Goal: Navigation & Orientation: Find specific page/section

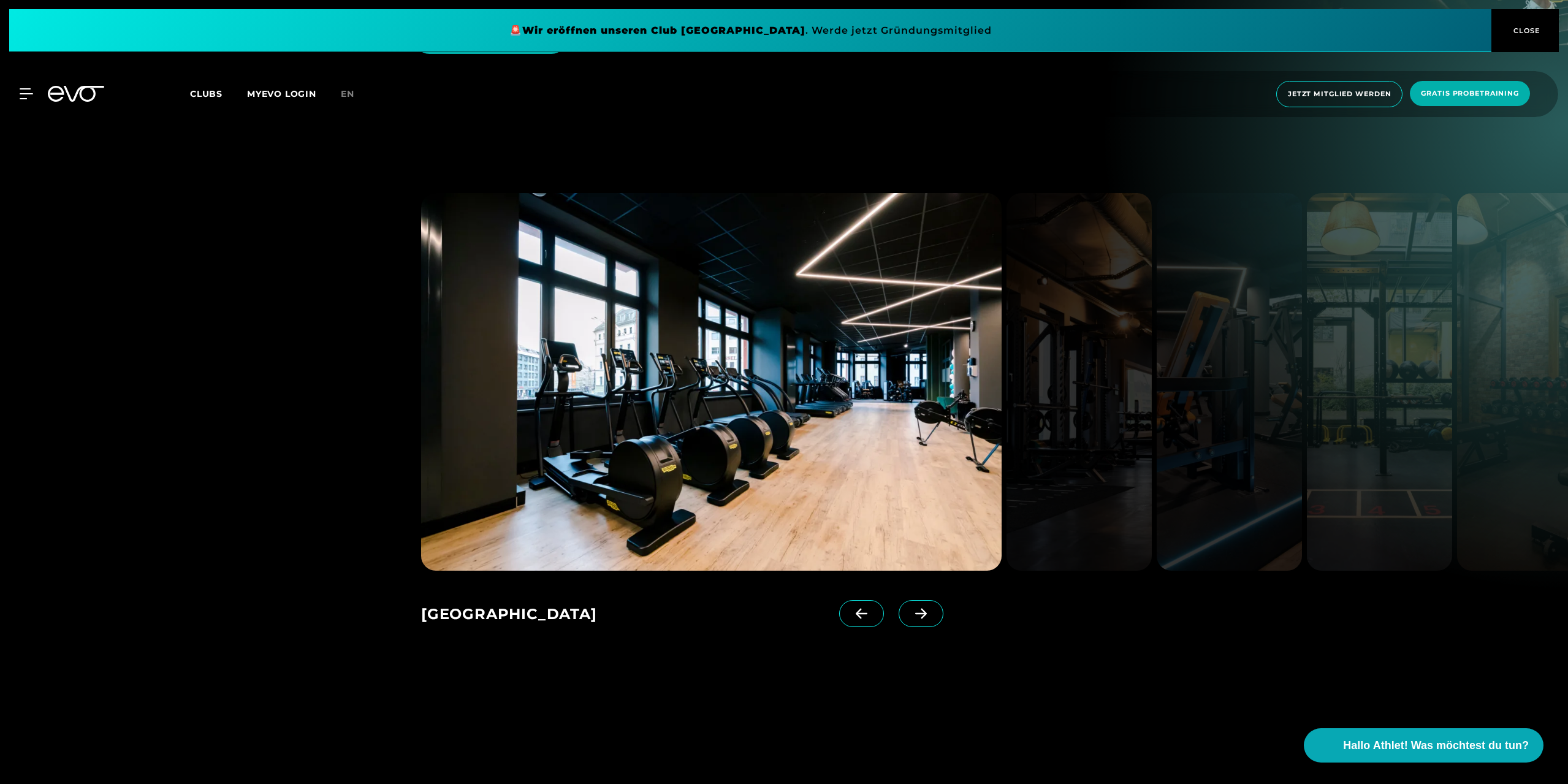
scroll to position [1900, 0]
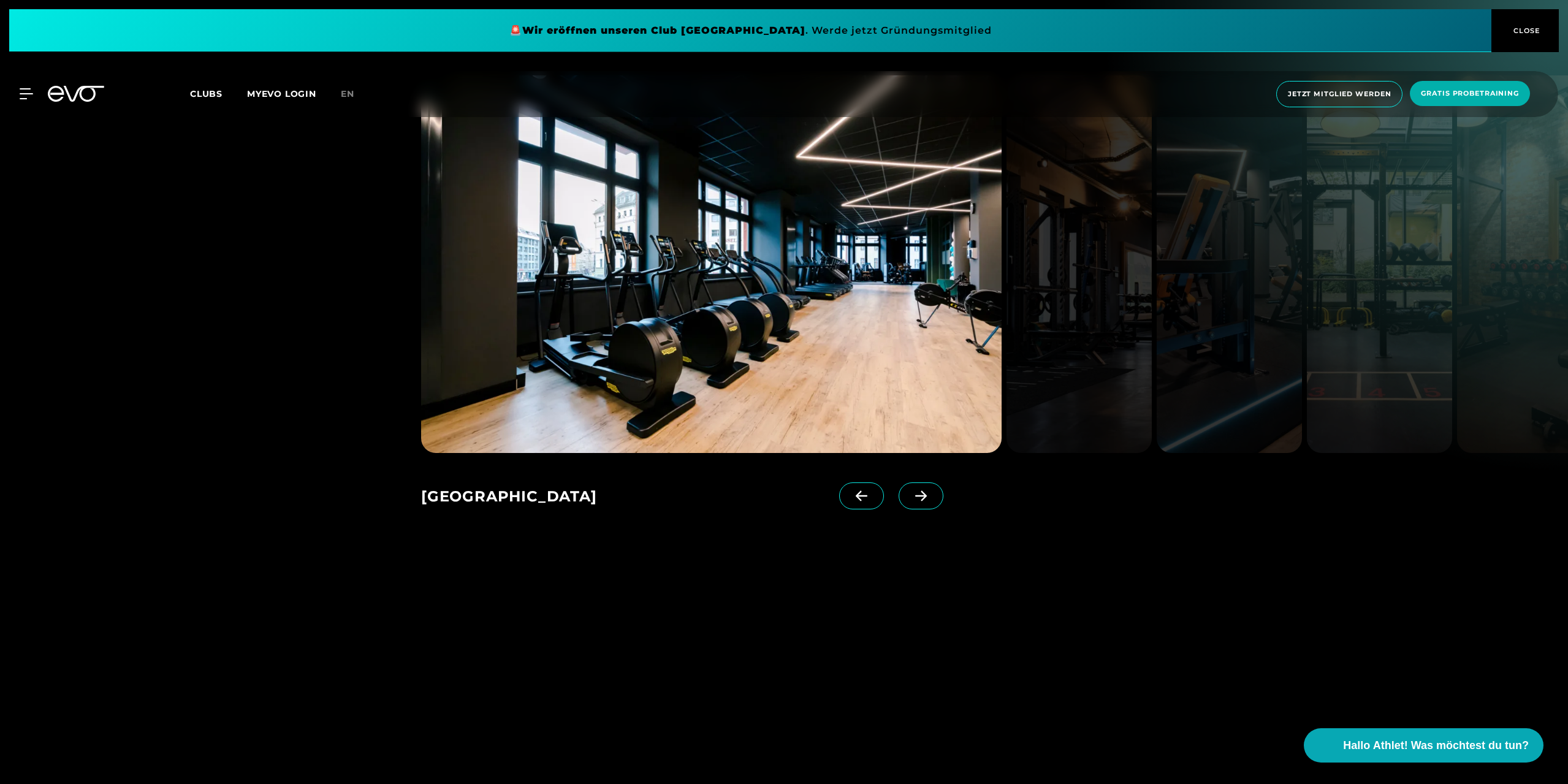
click at [911, 490] on icon at bounding box center [921, 496] width 21 height 11
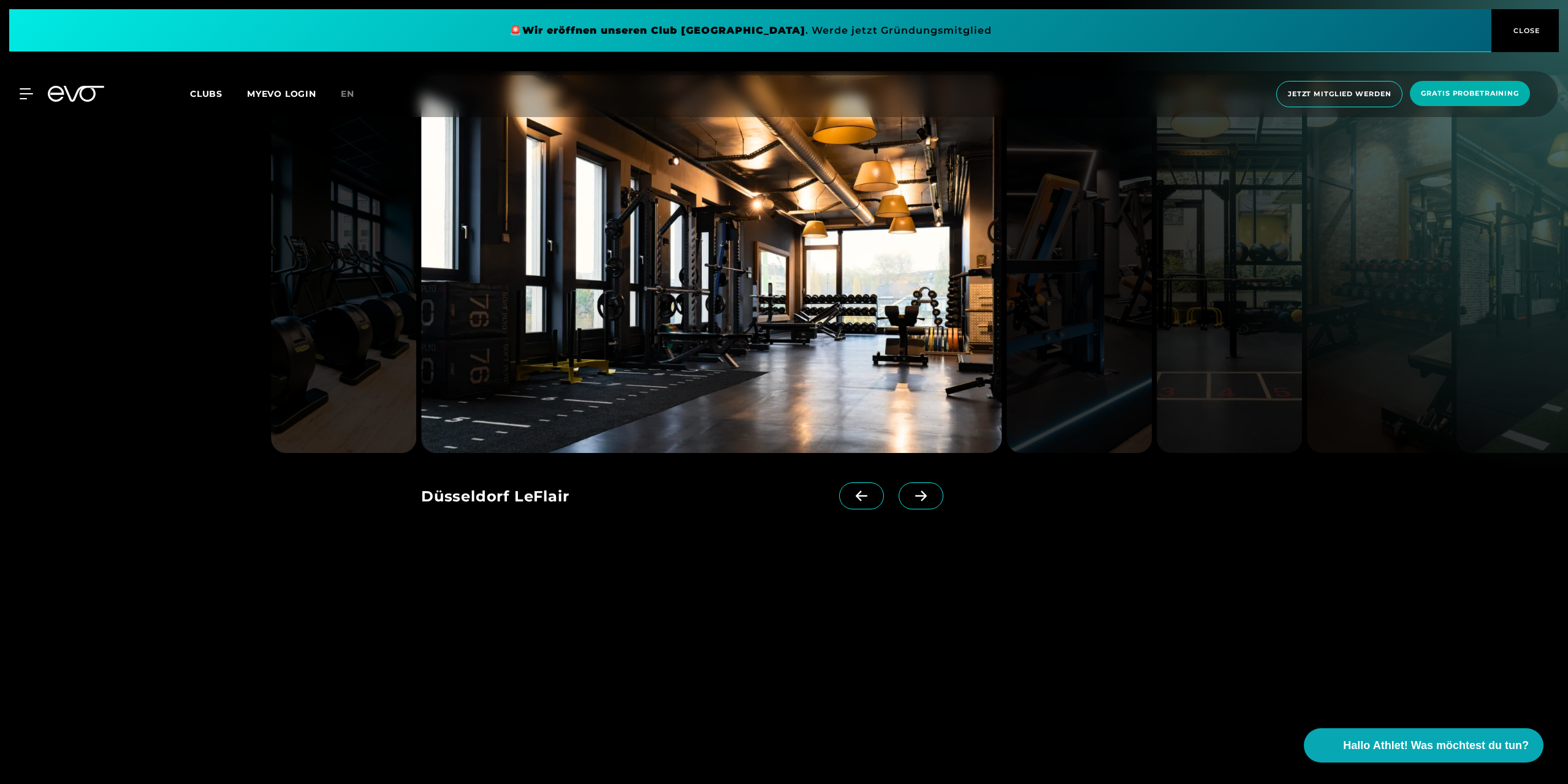
click at [911, 490] on icon at bounding box center [921, 496] width 21 height 11
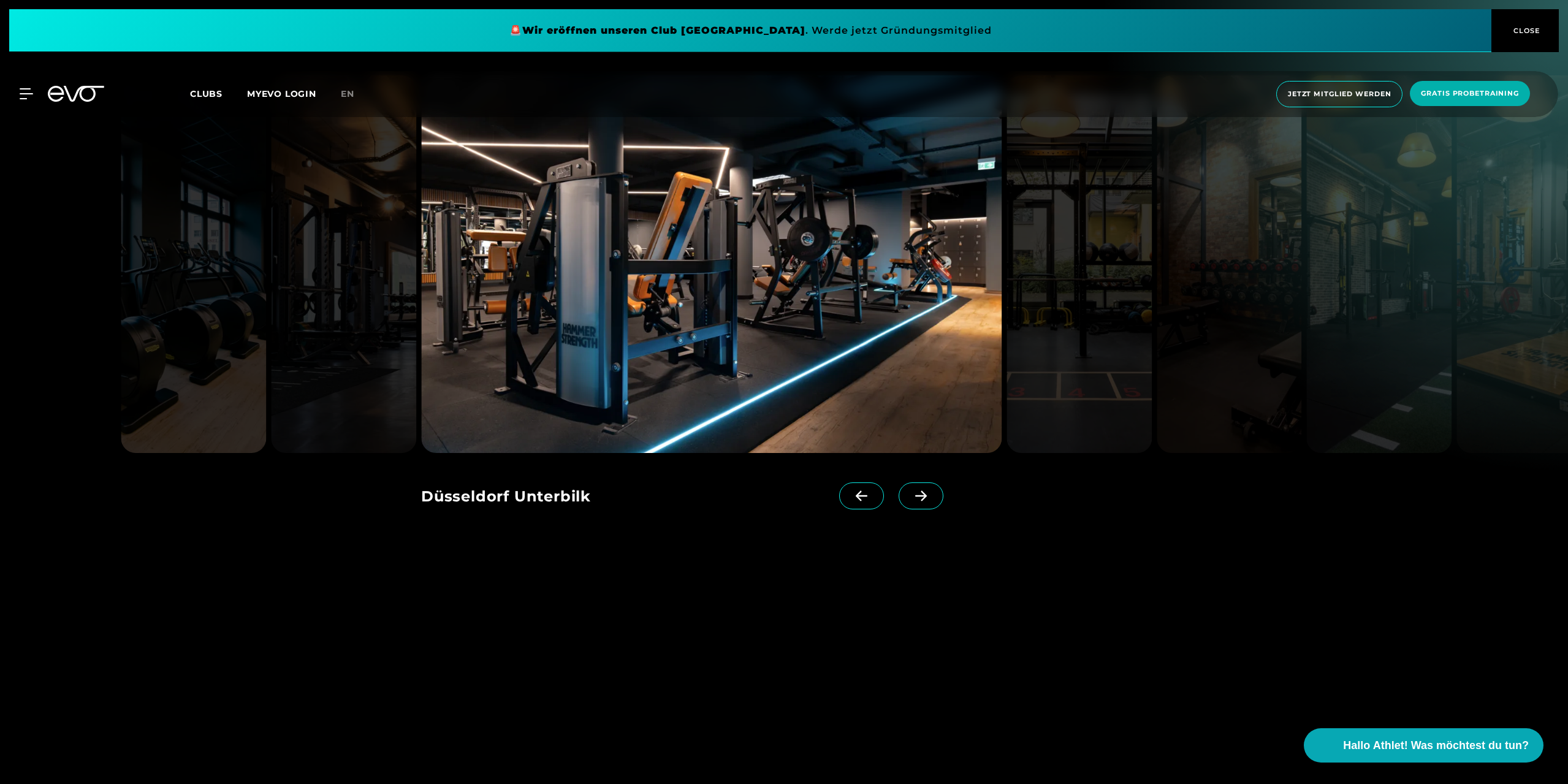
click at [911, 490] on icon at bounding box center [921, 496] width 21 height 11
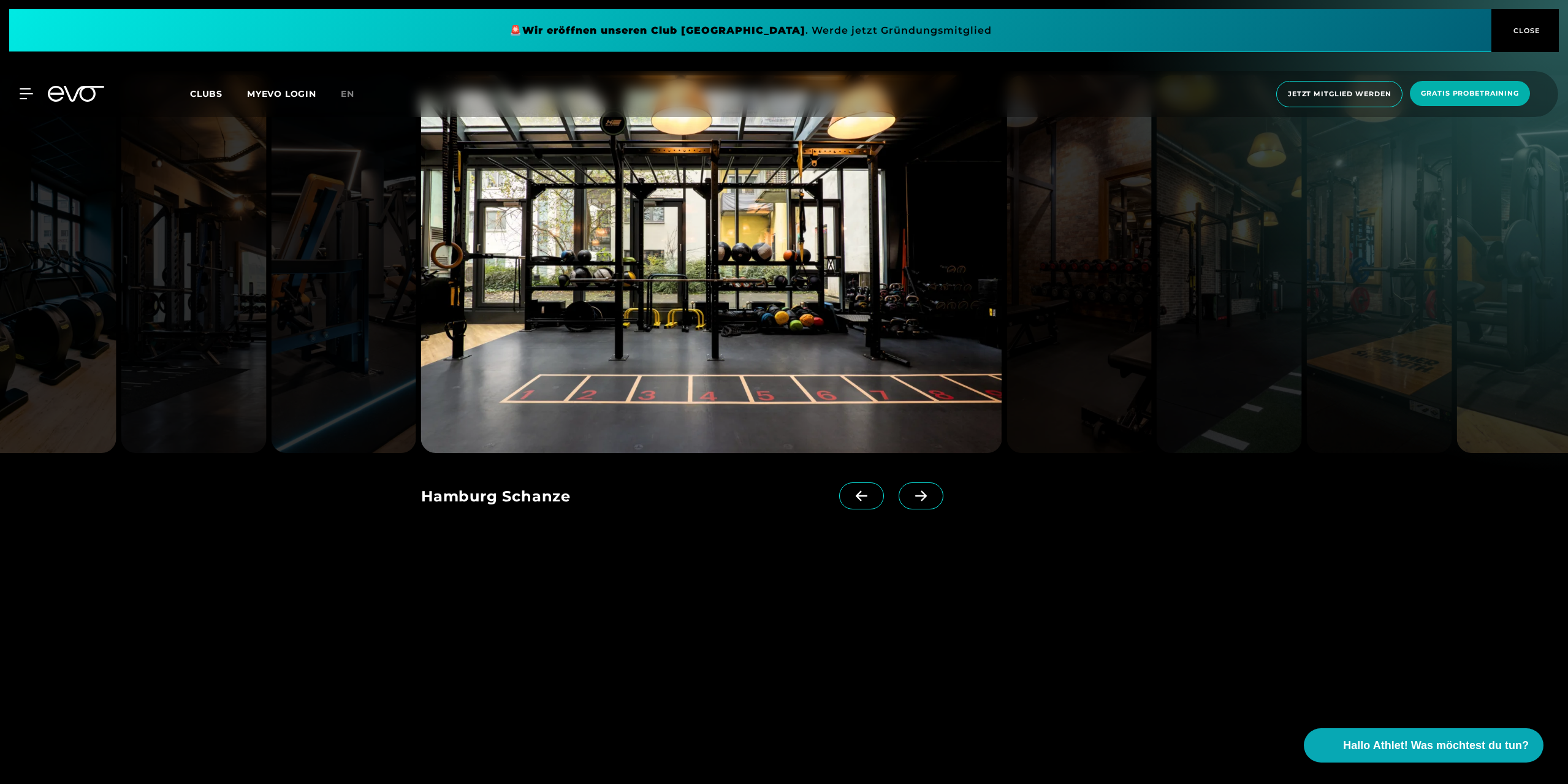
click at [911, 490] on icon at bounding box center [921, 496] width 21 height 11
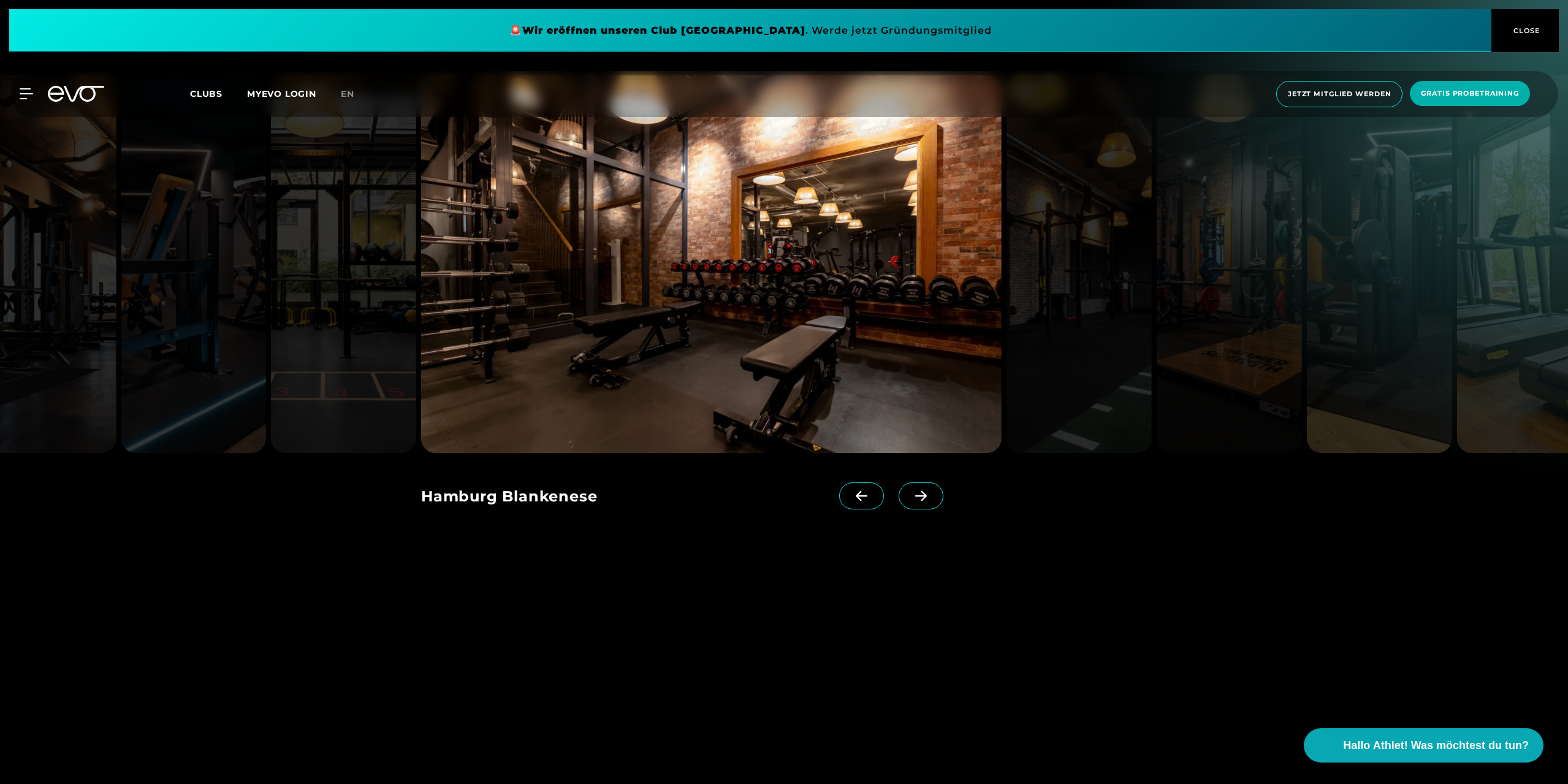
click at [911, 490] on icon at bounding box center [921, 496] width 21 height 11
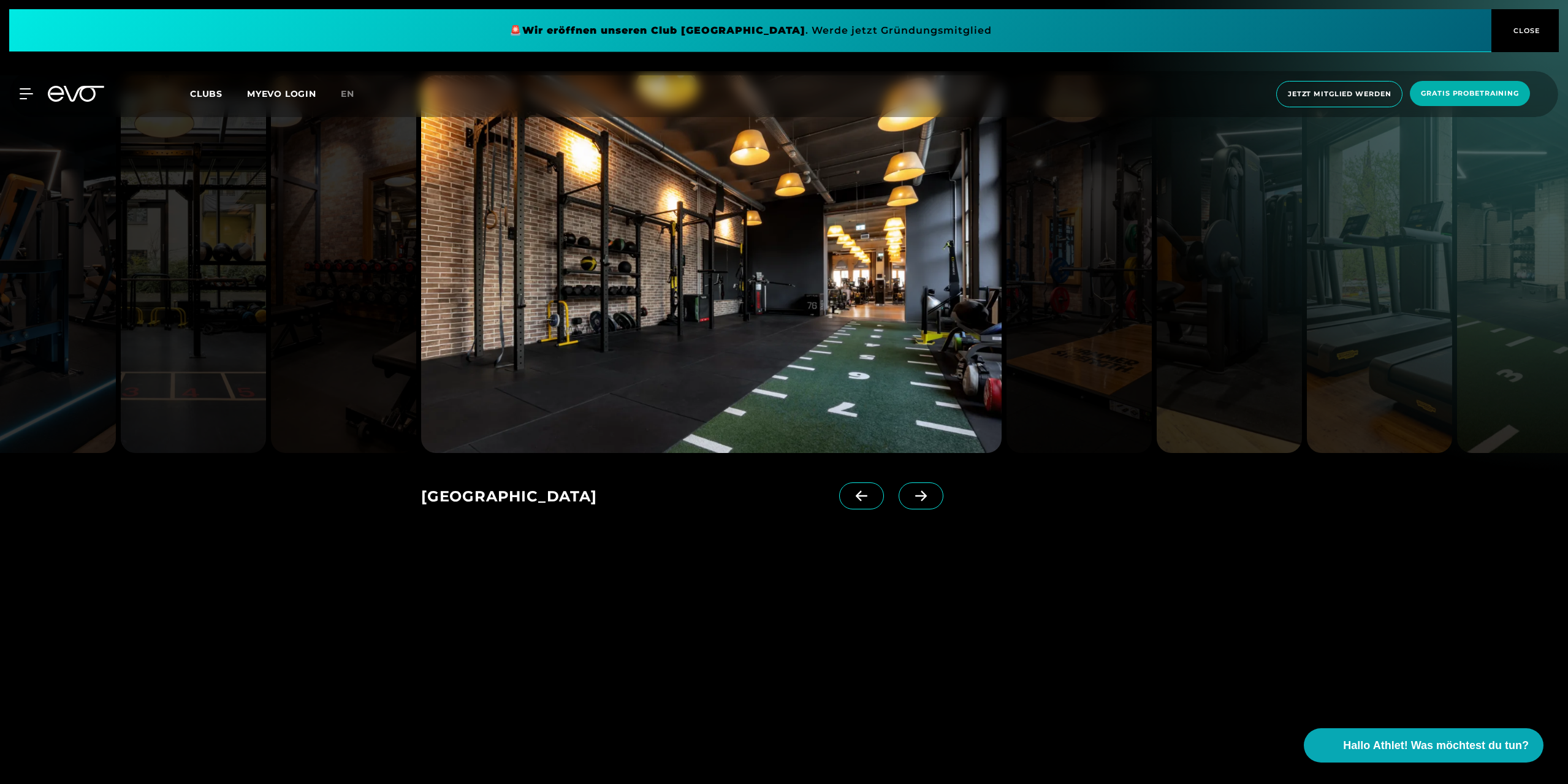
scroll to position [1778, 0]
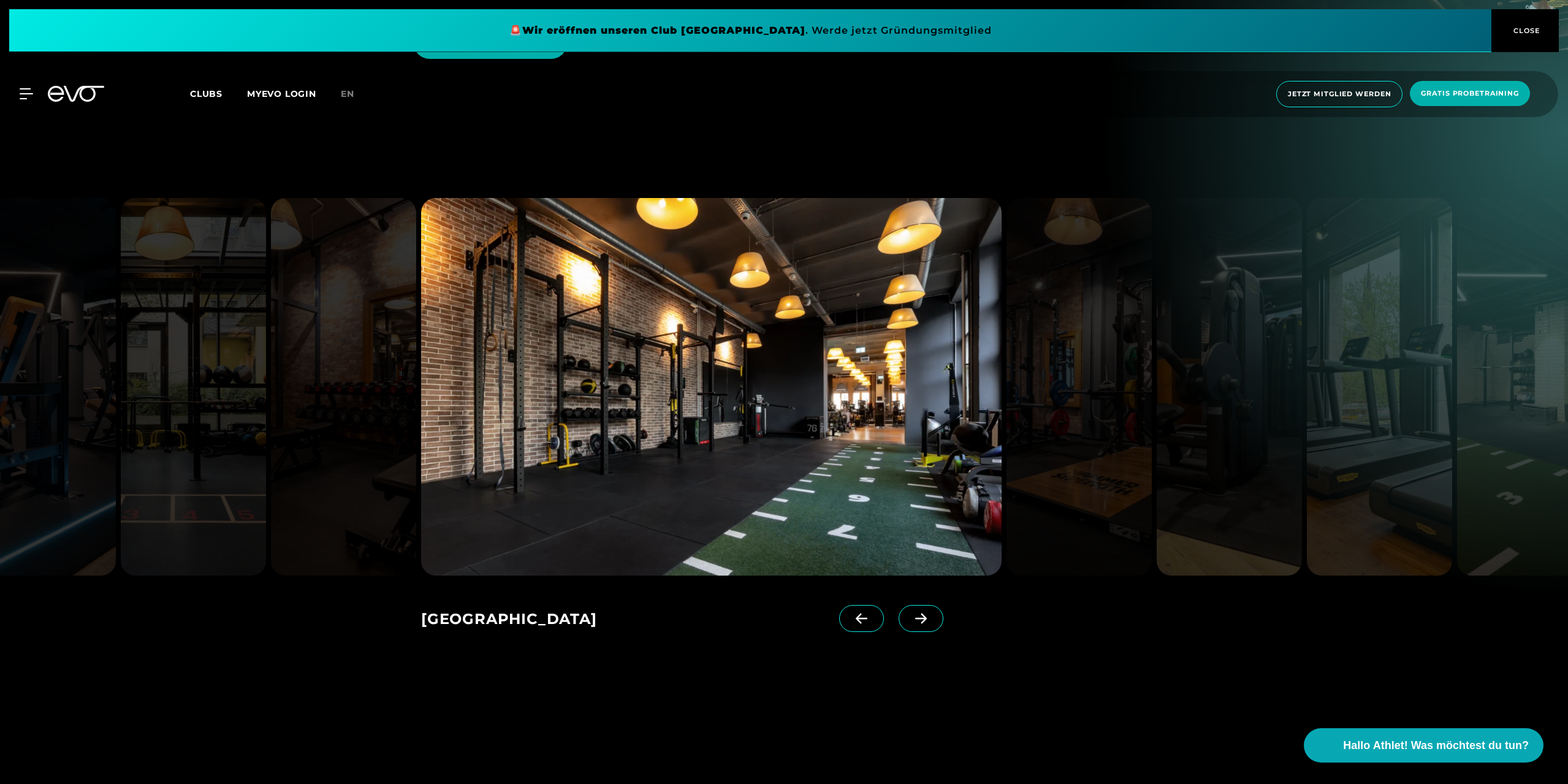
click at [911, 613] on icon at bounding box center [921, 618] width 21 height 11
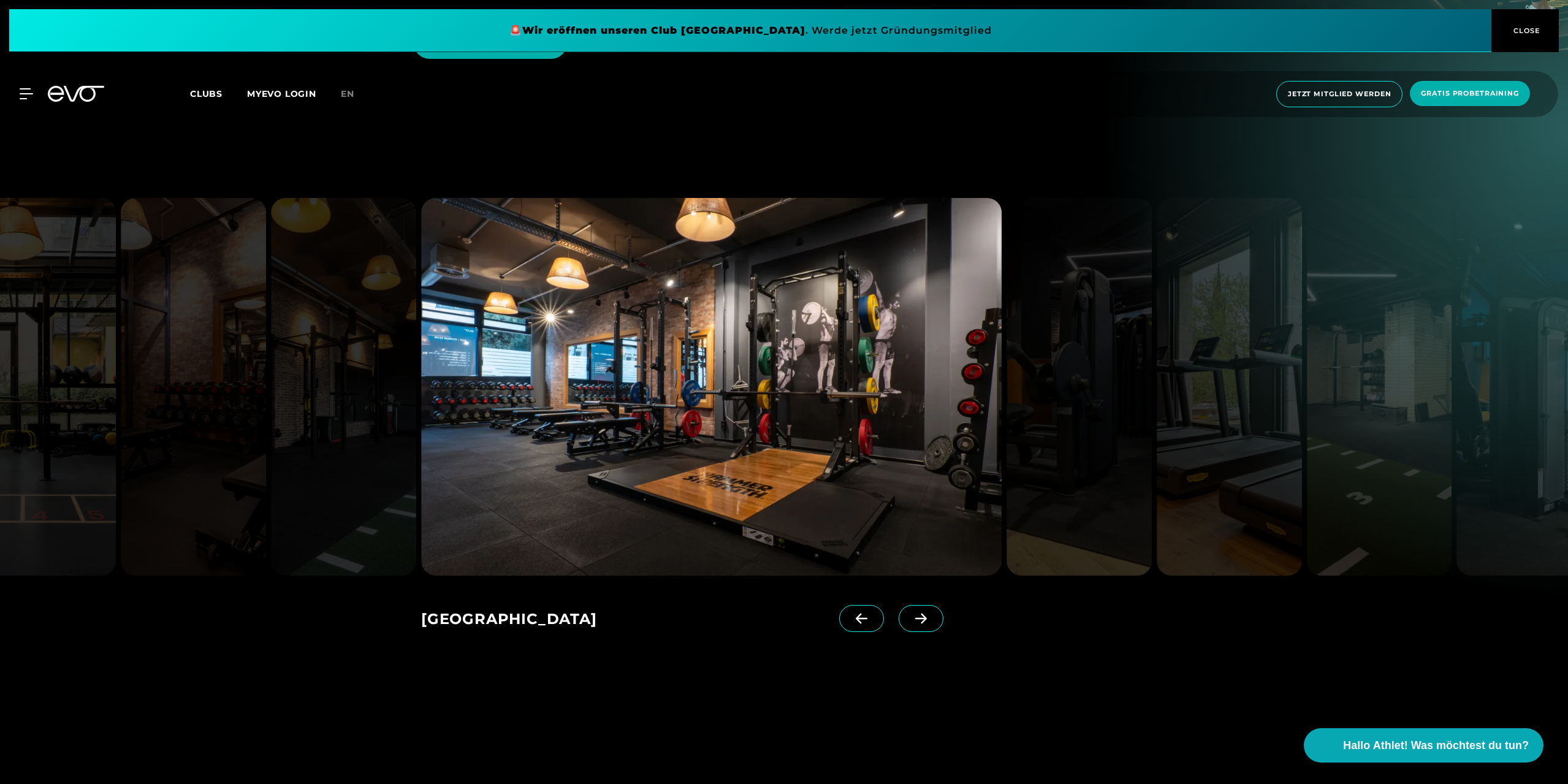
click at [911, 613] on icon at bounding box center [921, 618] width 21 height 11
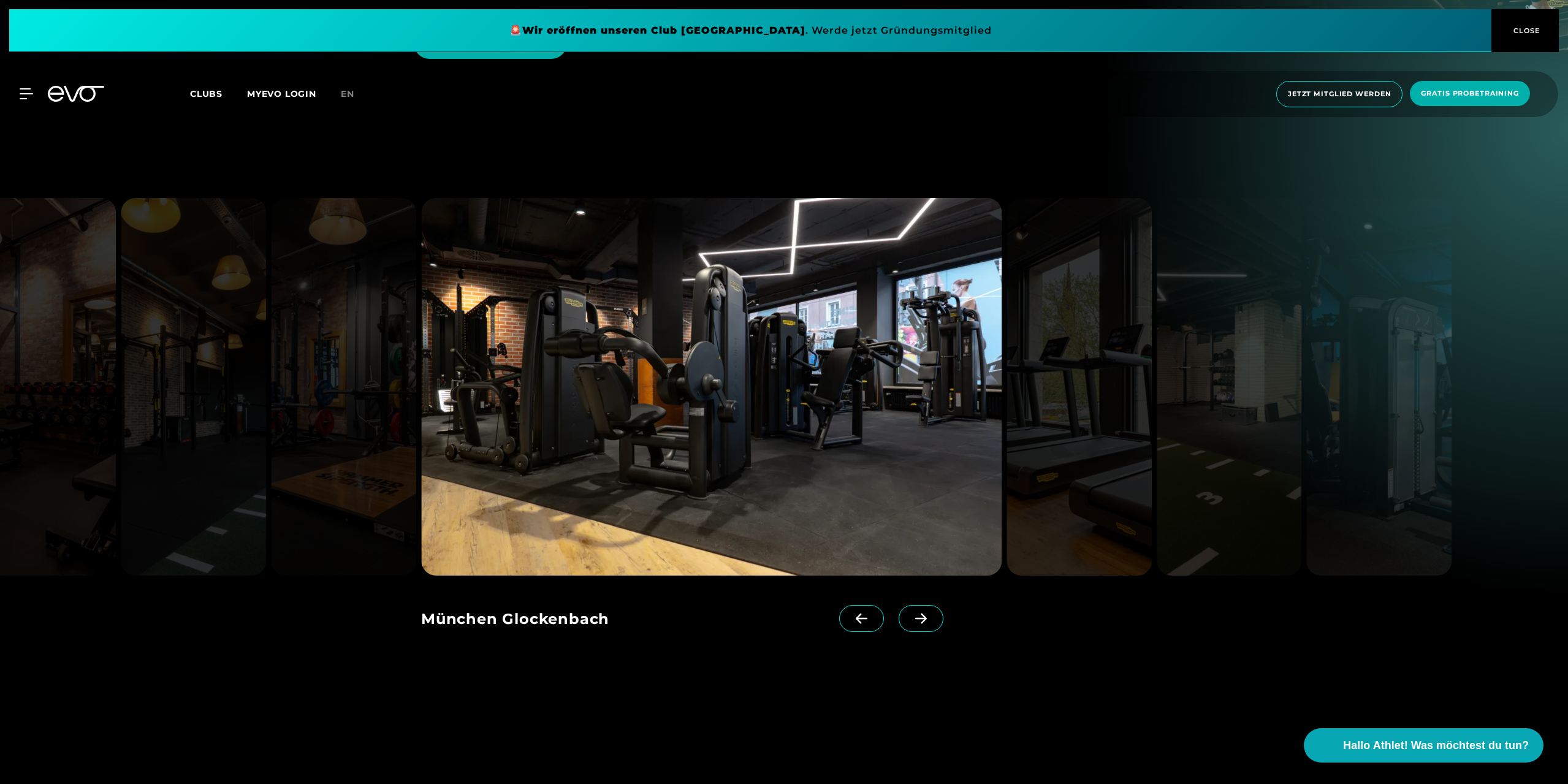
click at [911, 613] on icon at bounding box center [921, 618] width 21 height 11
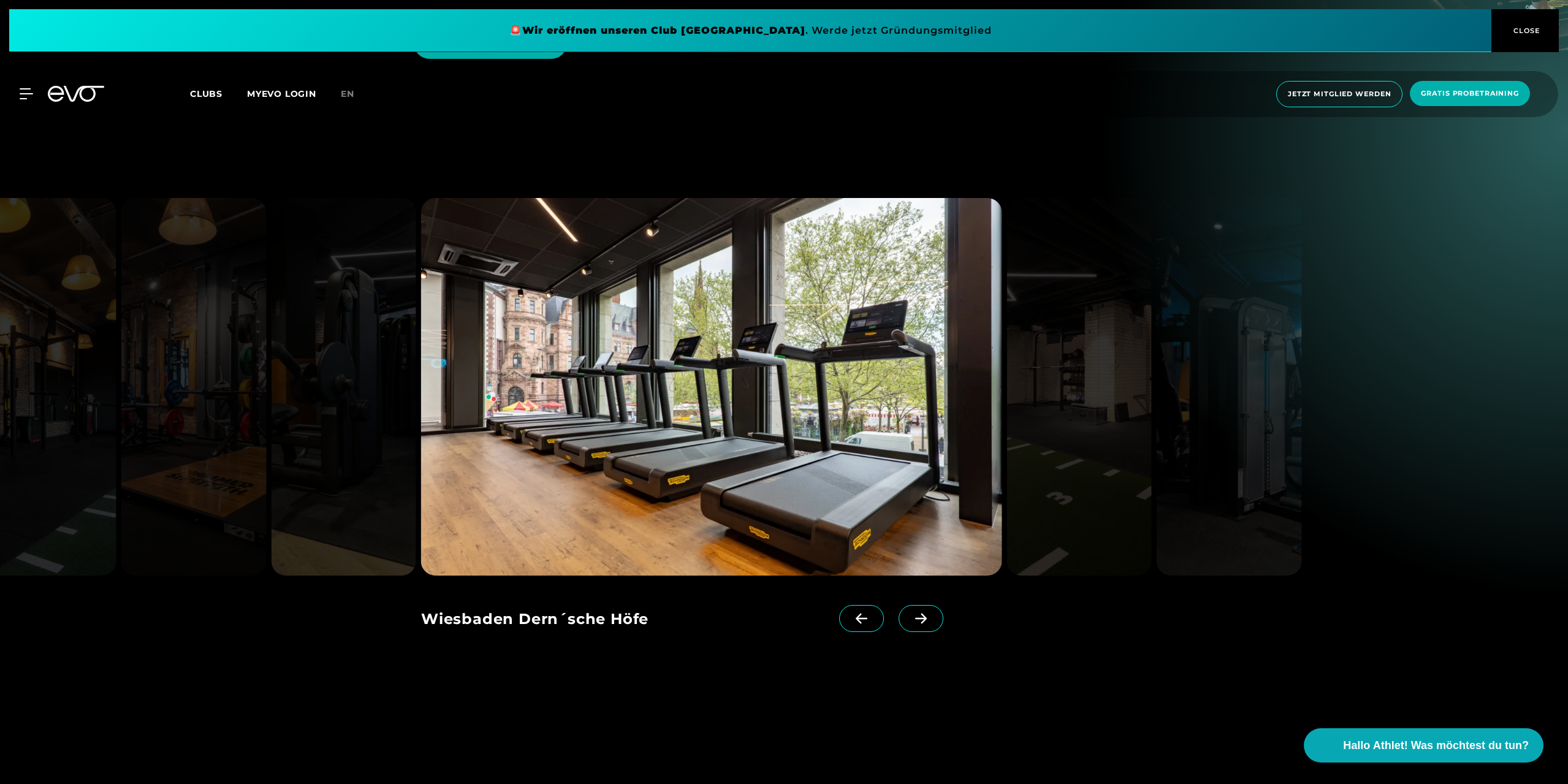
click at [911, 613] on icon at bounding box center [921, 618] width 21 height 11
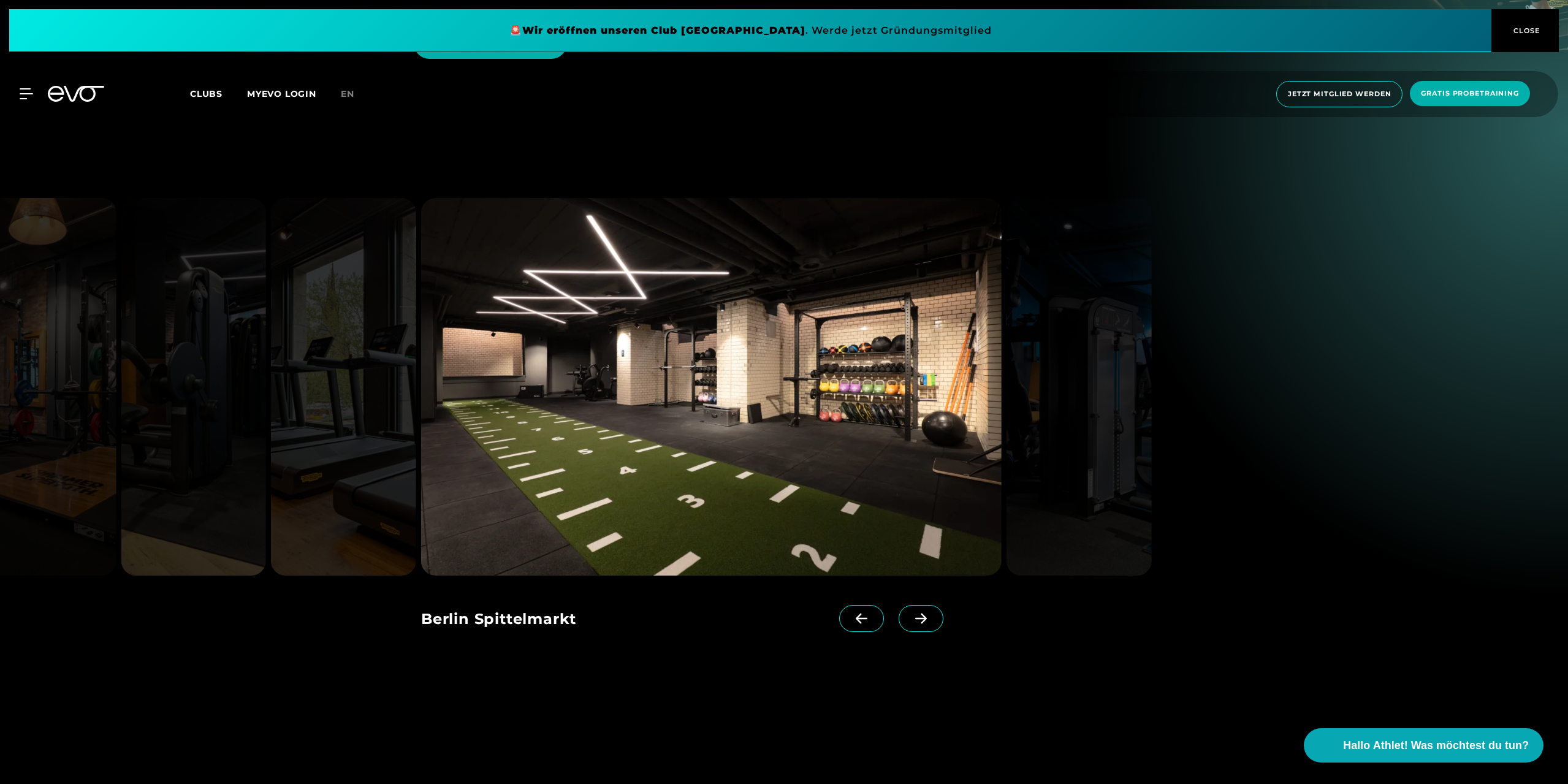
click at [911, 613] on icon at bounding box center [921, 618] width 21 height 11
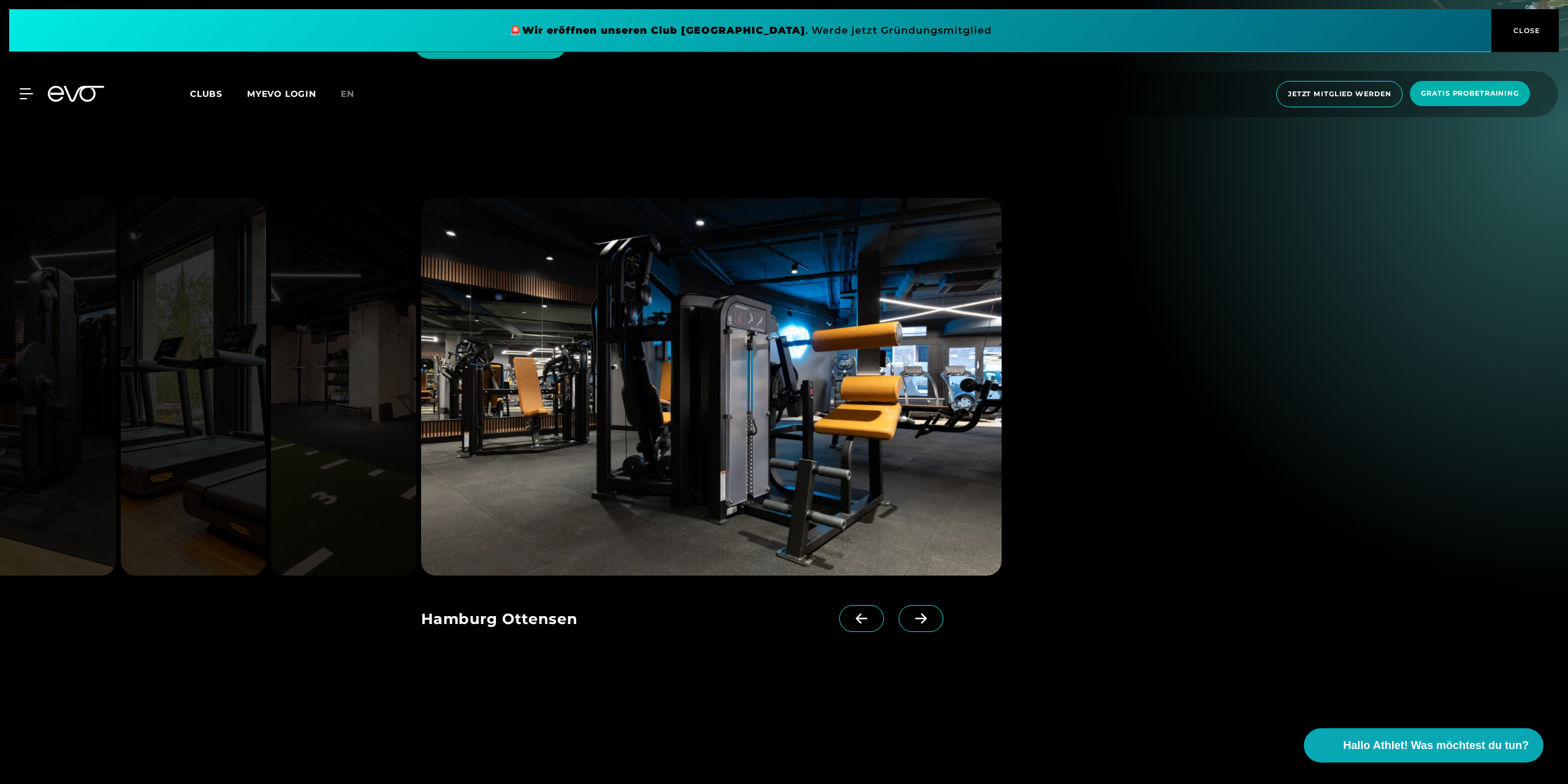
click at [911, 613] on icon at bounding box center [921, 618] width 21 height 11
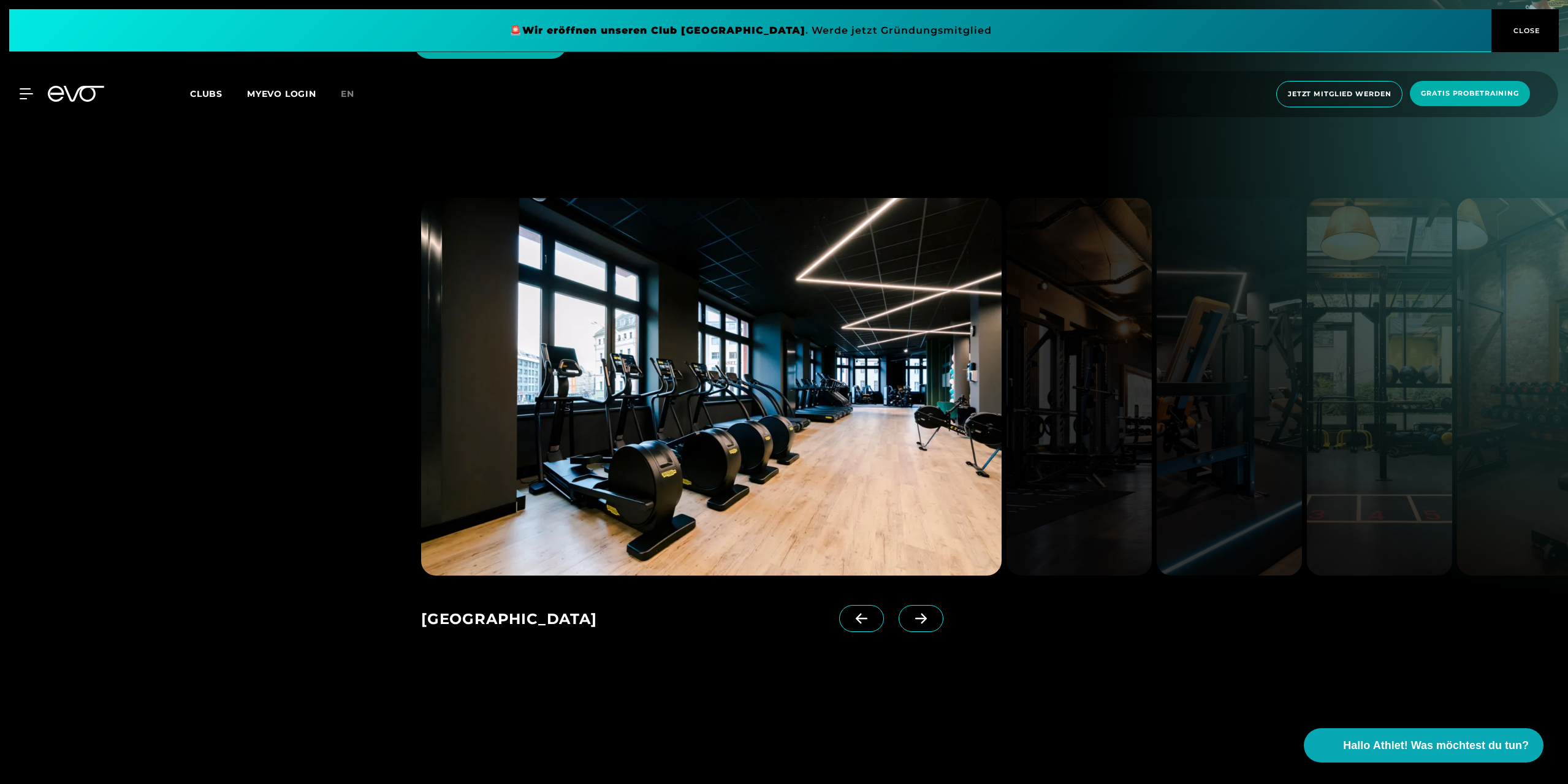
click at [1520, 28] on span "CLOSE" at bounding box center [1525, 30] width 30 height 11
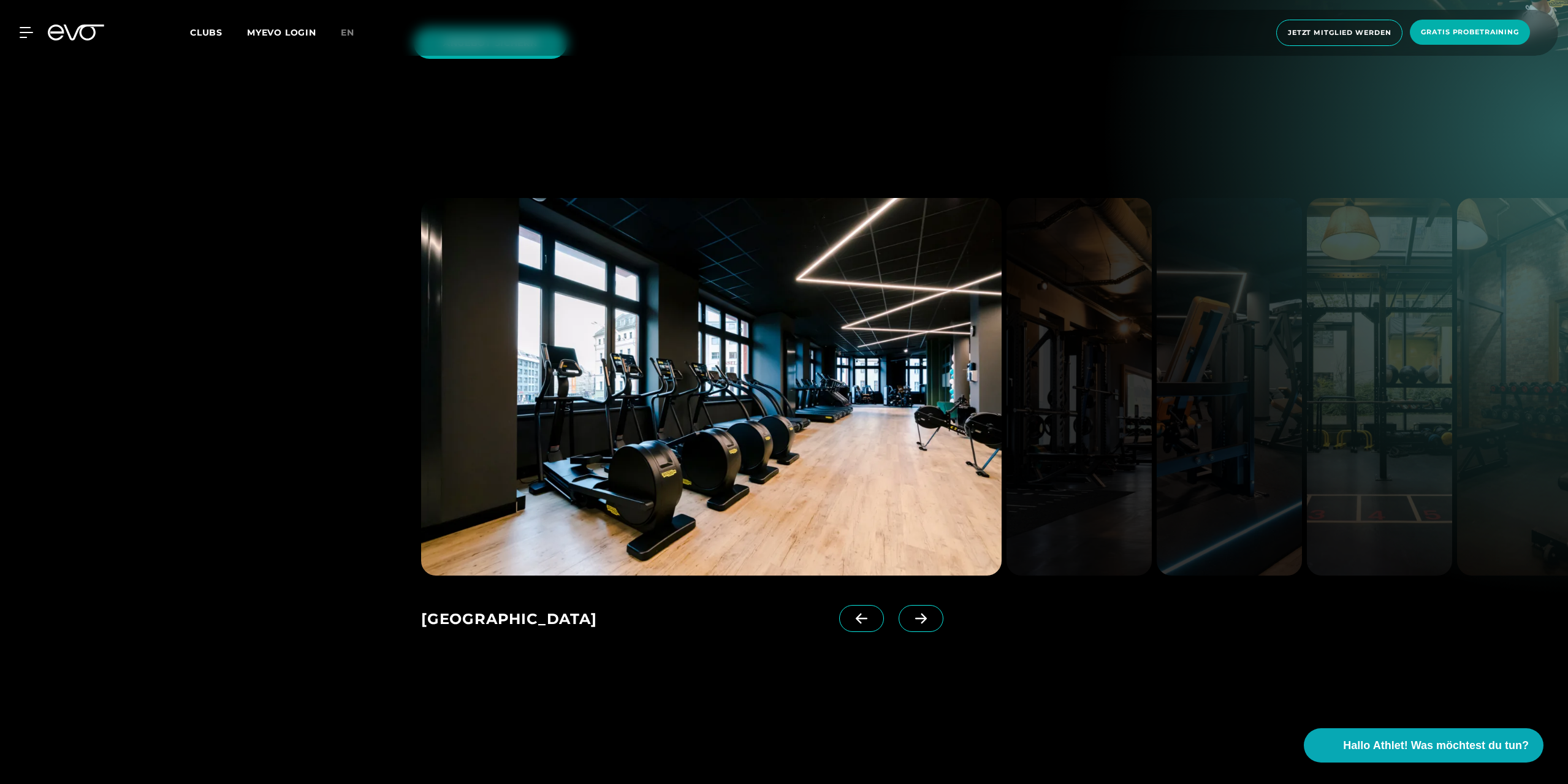
click at [209, 30] on span "Clubs" at bounding box center [206, 33] width 33 height 11
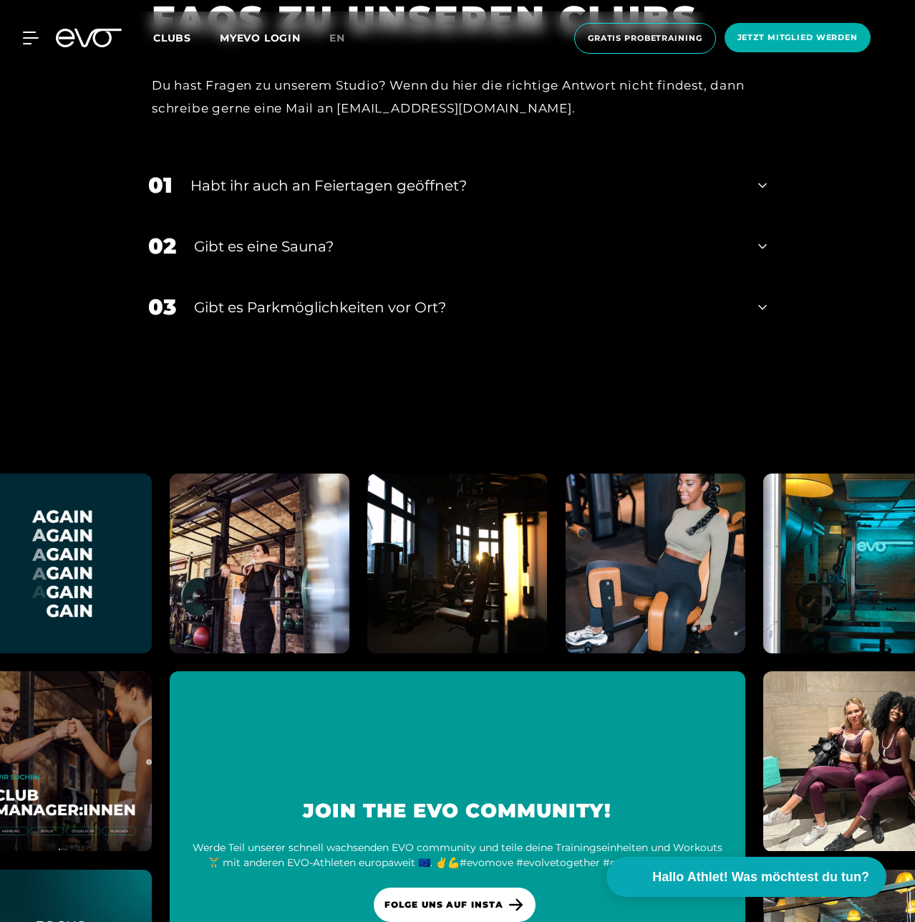
scroll to position [6629, 0]
